Goal: Check status: Check status

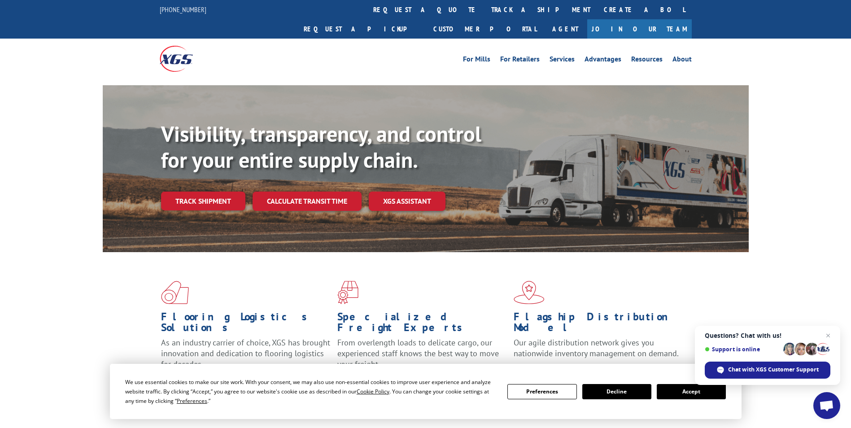
click at [688, 393] on button "Accept" at bounding box center [691, 391] width 69 height 15
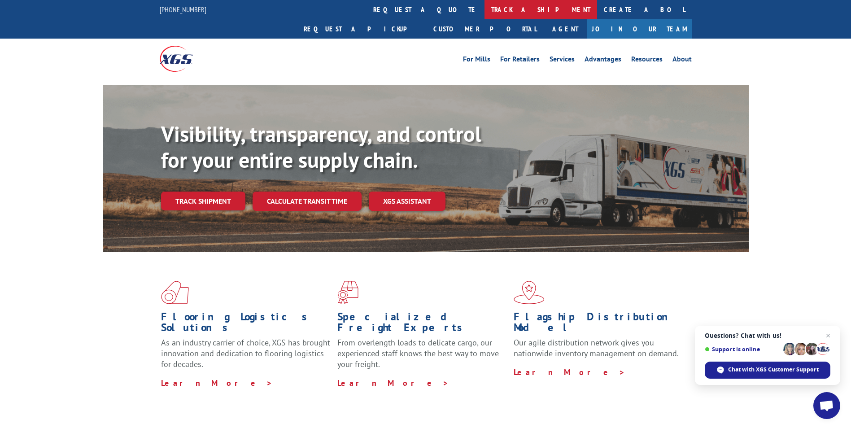
click at [485, 14] on link "track a shipment" at bounding box center [541, 9] width 113 height 19
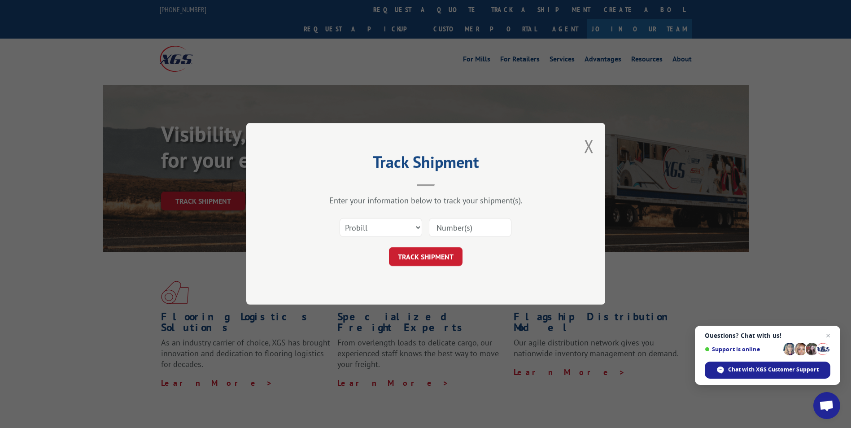
click at [469, 223] on input at bounding box center [470, 228] width 83 height 19
paste input "535252"
type input "535252"
click at [436, 255] on button "TRACK SHIPMENT" at bounding box center [426, 257] width 74 height 19
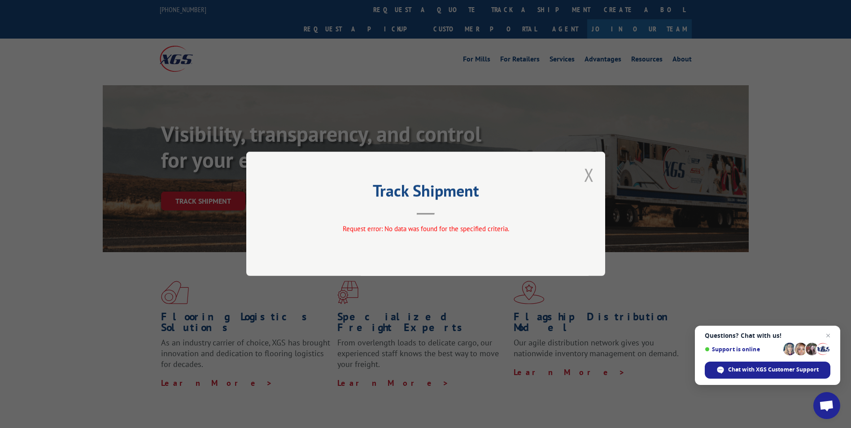
click at [588, 179] on button "Close modal" at bounding box center [589, 175] width 10 height 24
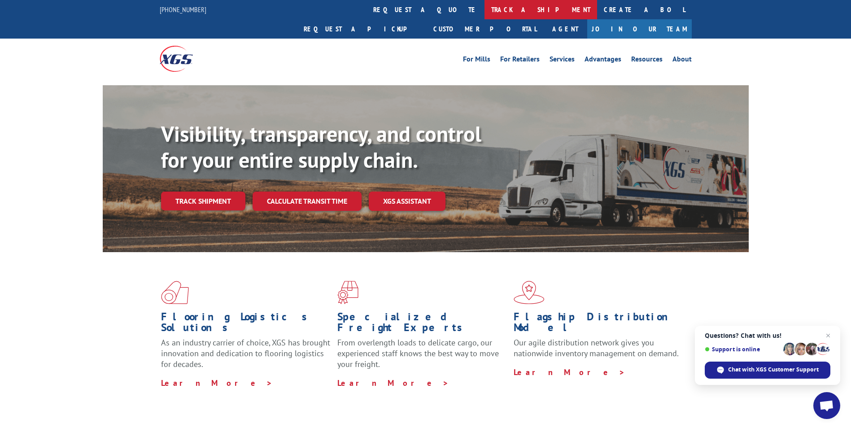
click at [485, 8] on link "track a shipment" at bounding box center [541, 9] width 113 height 19
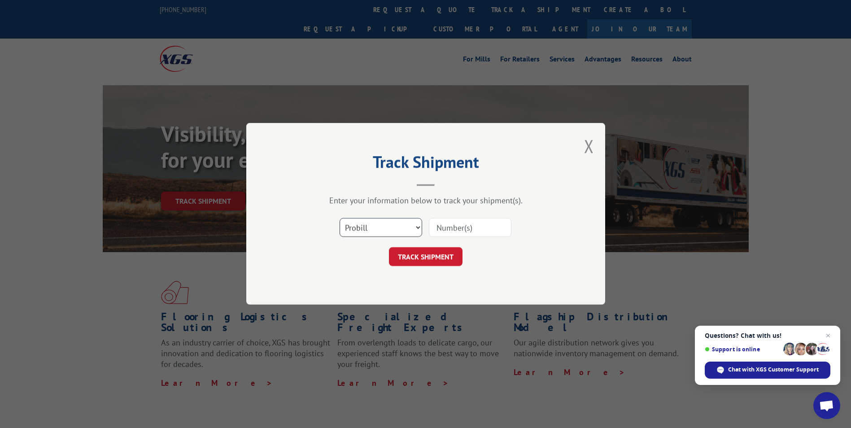
click at [395, 221] on select "Select category... Probill BOL PO" at bounding box center [381, 228] width 83 height 19
select select "po"
click at [340, 219] on select "Select category... Probill BOL PO" at bounding box center [381, 228] width 83 height 19
click at [444, 226] on input at bounding box center [470, 228] width 83 height 19
paste input "74508069"
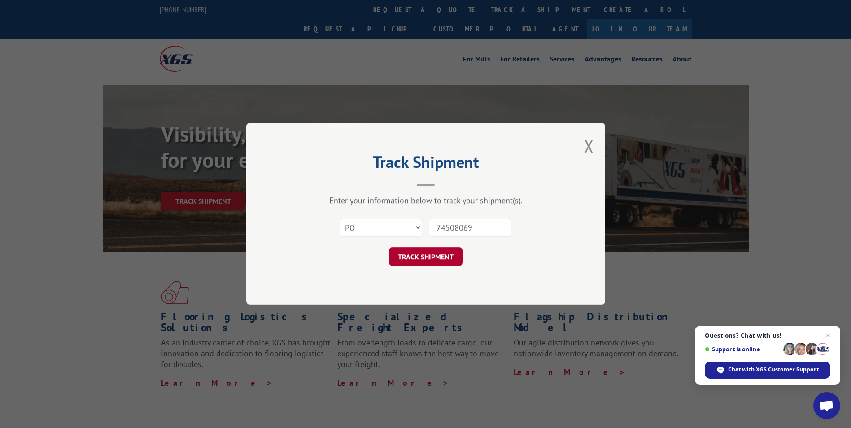
type input "74508069"
click at [417, 258] on button "TRACK SHIPMENT" at bounding box center [426, 257] width 74 height 19
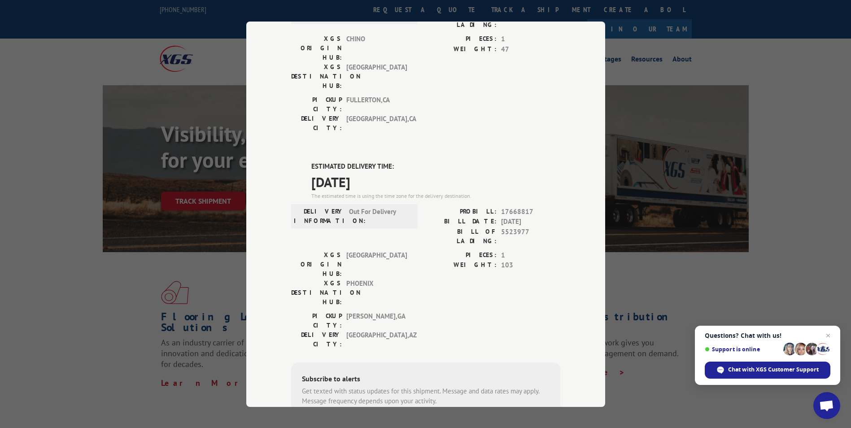
scroll to position [165, 0]
